Goal: Task Accomplishment & Management: Manage account settings

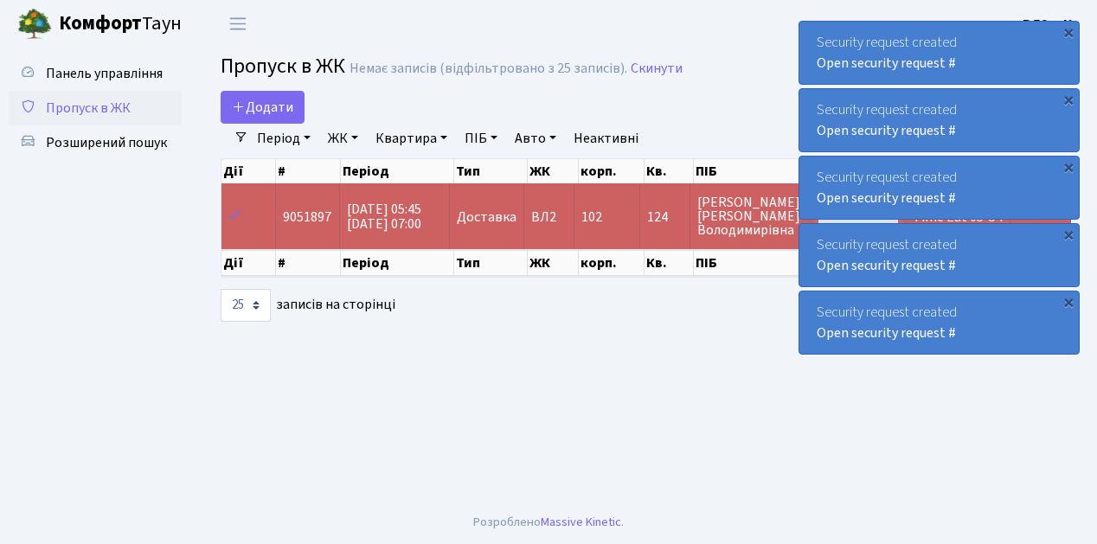
select select "25"
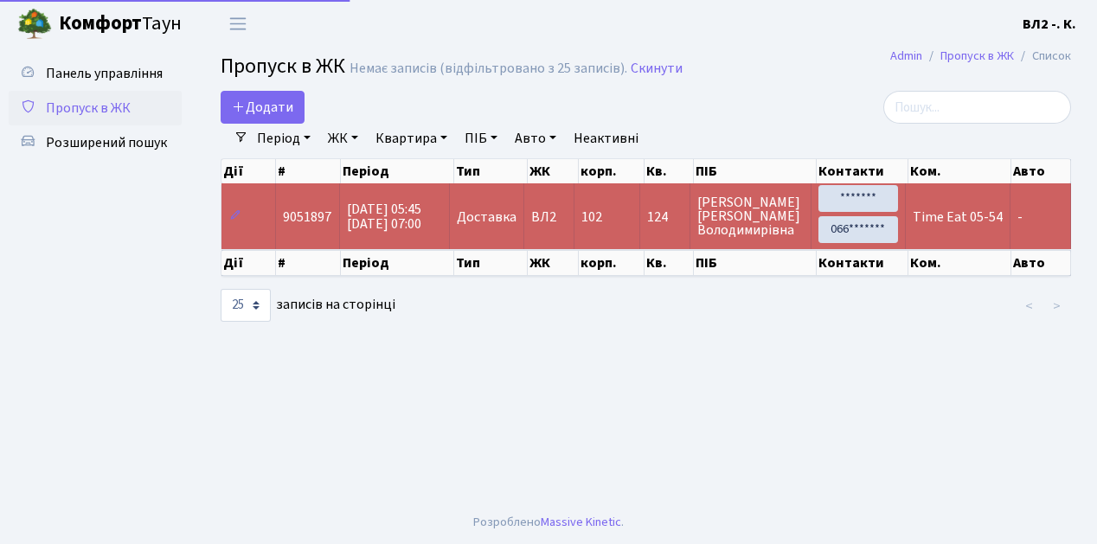
select select "25"
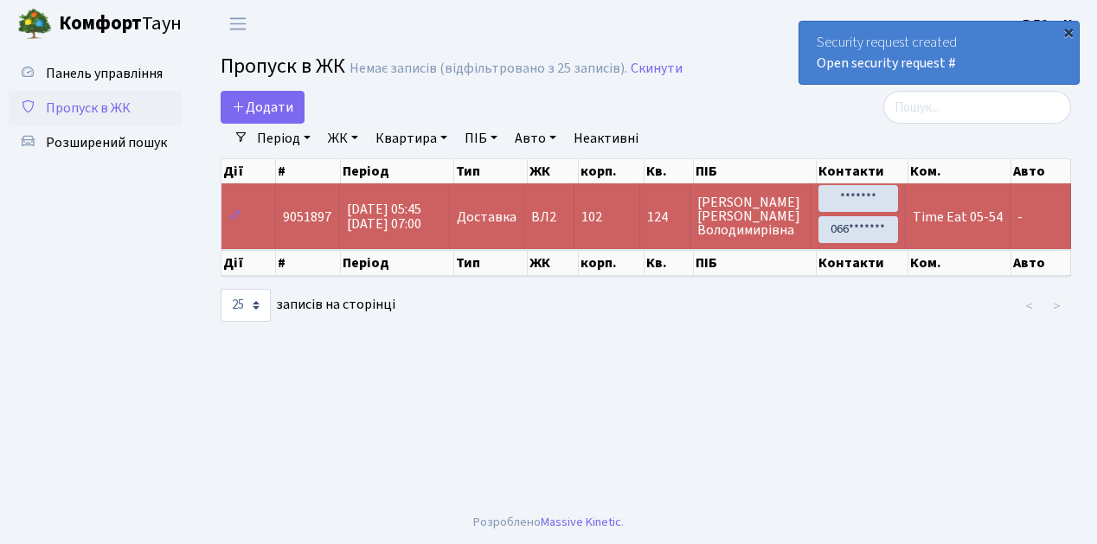
click at [1067, 35] on div "×" at bounding box center [1068, 31] width 17 height 17
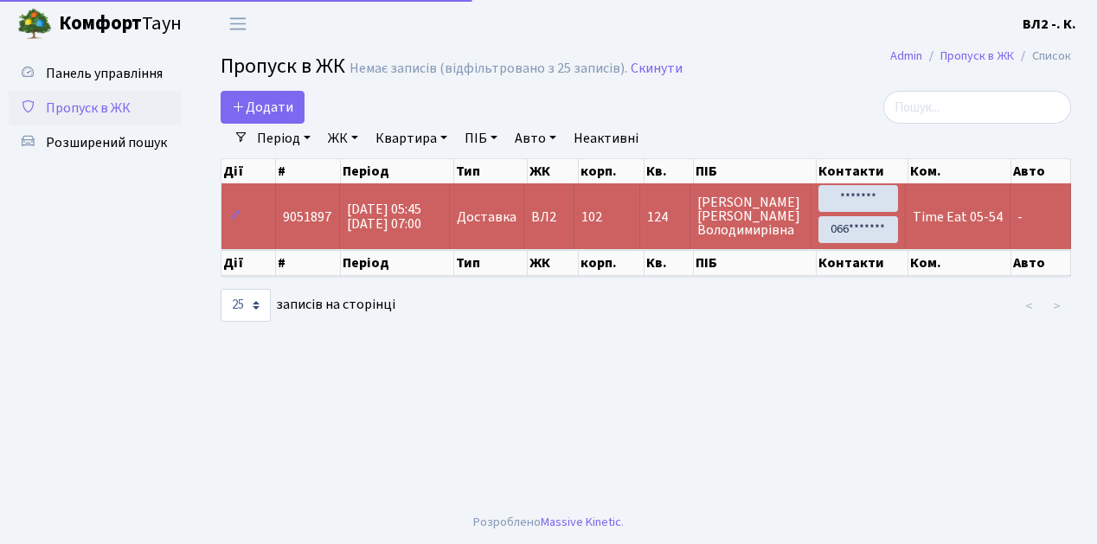
select select "25"
